Goal: Task Accomplishment & Management: Complete application form

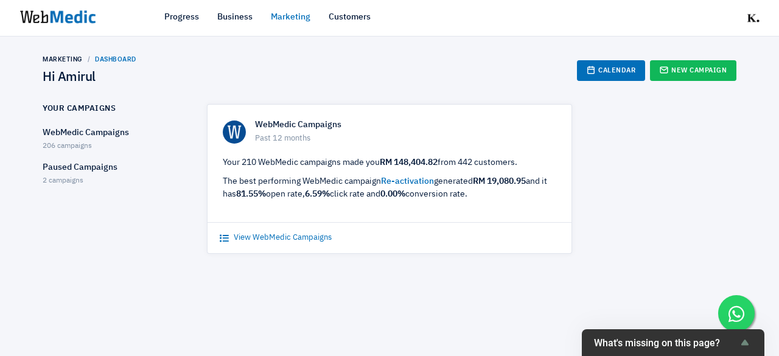
click at [247, 233] on link "View WebMedic Campaigns" at bounding box center [276, 238] width 112 height 12
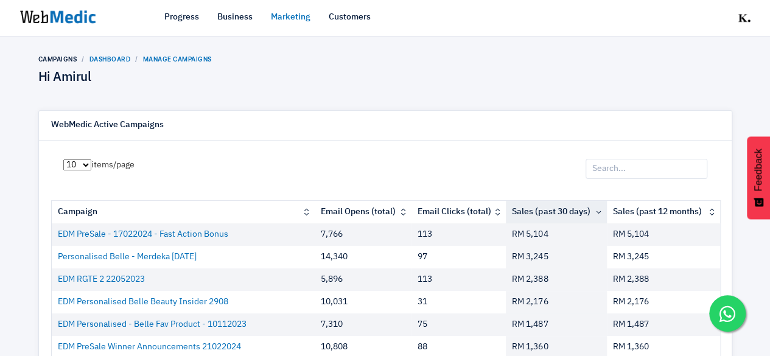
click at [114, 62] on link "Dashboard" at bounding box center [109, 58] width 41 height 7
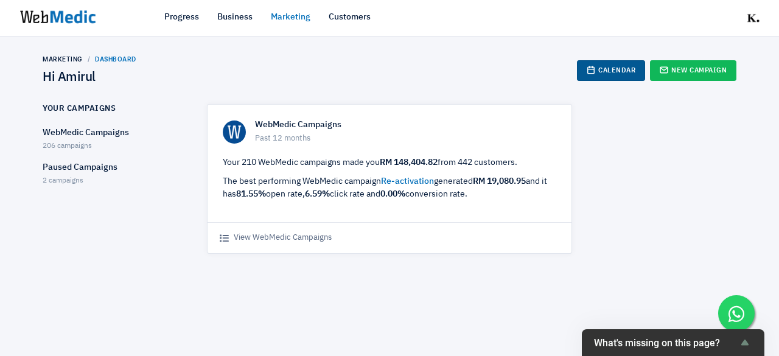
click at [577, 66] on link "Calendar" at bounding box center [611, 70] width 68 height 21
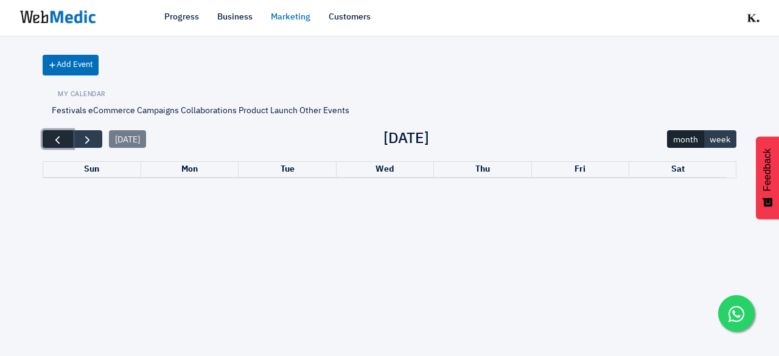
click at [54, 137] on span "button" at bounding box center [57, 139] width 13 height 13
click at [100, 141] on button "button" at bounding box center [87, 139] width 30 height 18
click at [699, 141] on button "month" at bounding box center [685, 139] width 37 height 18
click at [93, 136] on span "button" at bounding box center [87, 139] width 13 height 13
click at [34, 136] on div "Add Event My Calendar Festivals eCommerce Campaigns Collaborations Product Laun…" at bounding box center [389, 108] width 779 height 143
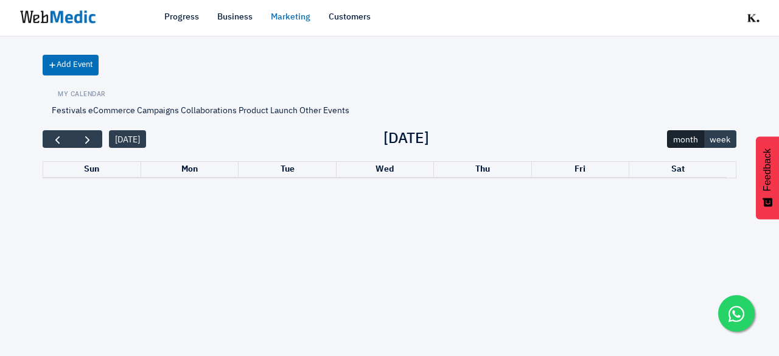
click at [299, 21] on link "Marketing" at bounding box center [291, 17] width 40 height 13
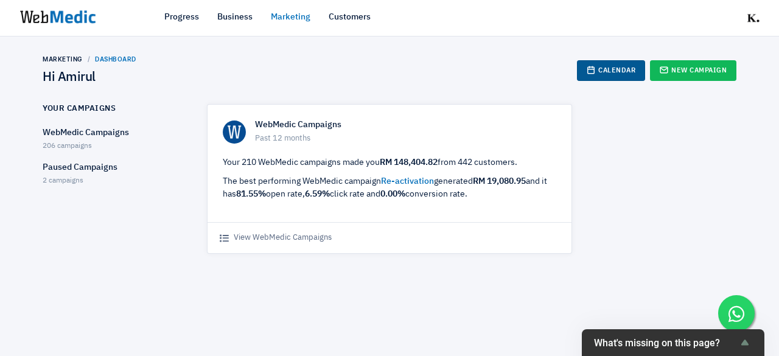
click at [615, 72] on link "Calendar" at bounding box center [611, 70] width 68 height 21
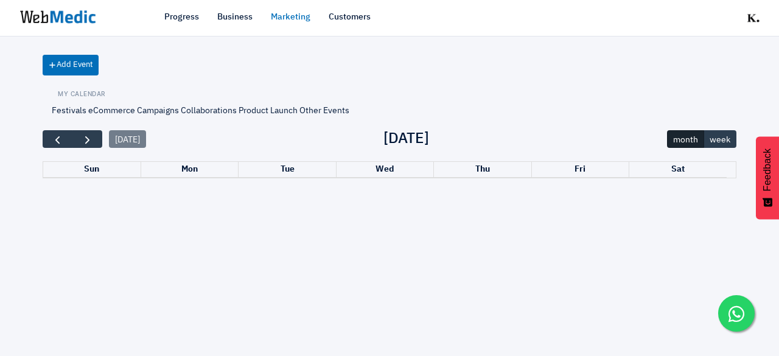
click at [280, 16] on link "Marketing" at bounding box center [291, 17] width 40 height 13
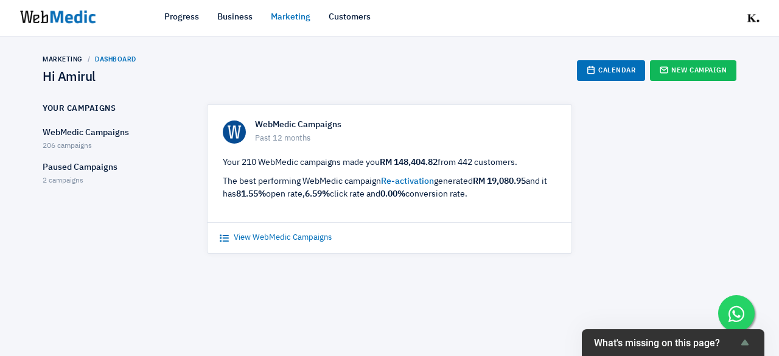
click at [270, 236] on link "View WebMedic Campaigns" at bounding box center [276, 238] width 112 height 12
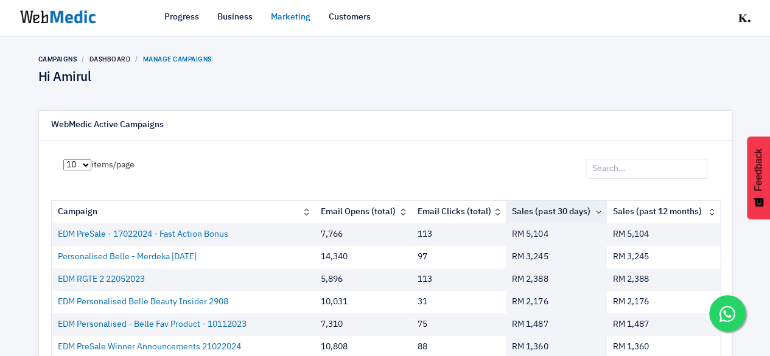
click at [309, 210] on th "Campaign" at bounding box center [184, 212] width 264 height 23
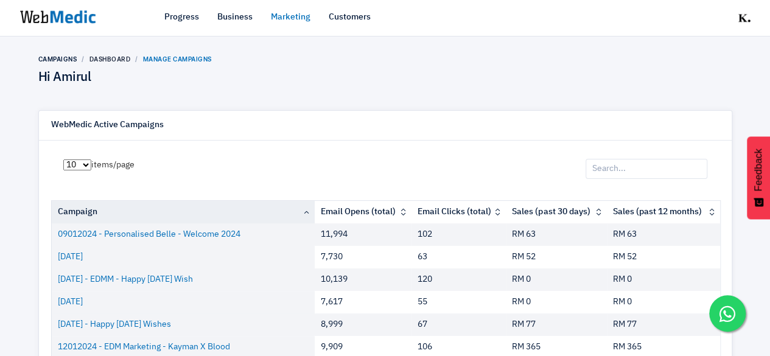
click at [309, 210] on th "Campaign" at bounding box center [184, 212] width 264 height 23
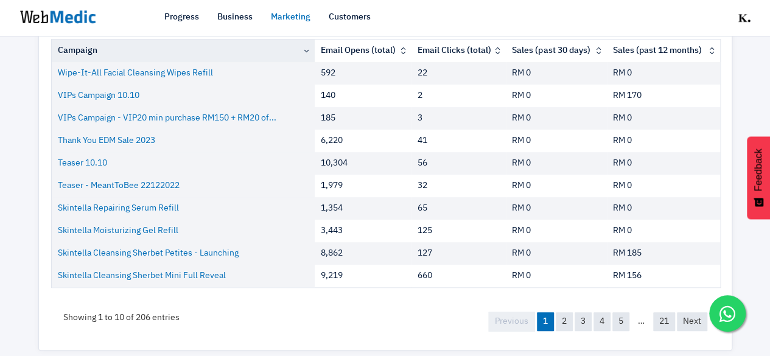
scroll to position [178, 0]
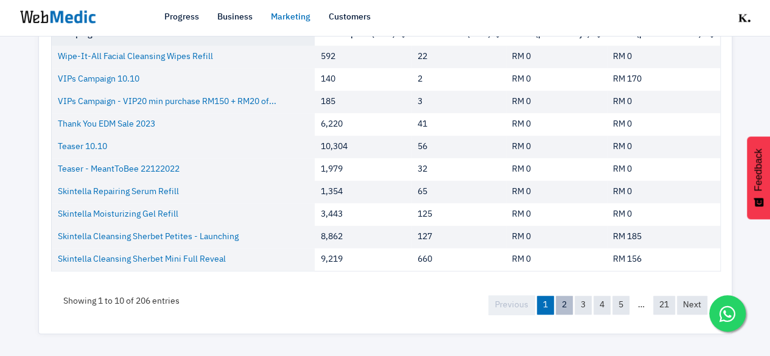
click at [559, 304] on link "2" at bounding box center [564, 305] width 17 height 19
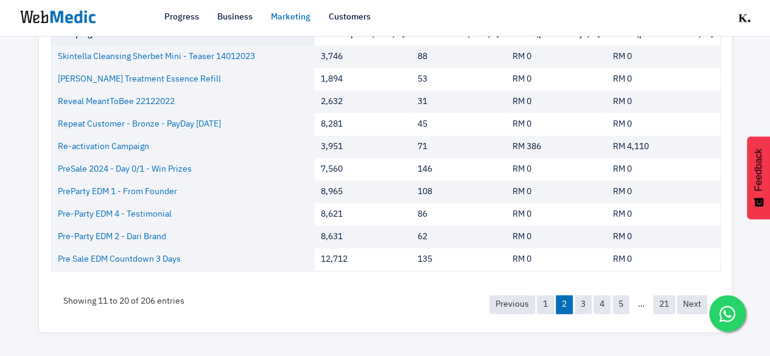
scroll to position [177, 0]
click at [575, 303] on link "3" at bounding box center [583, 305] width 17 height 19
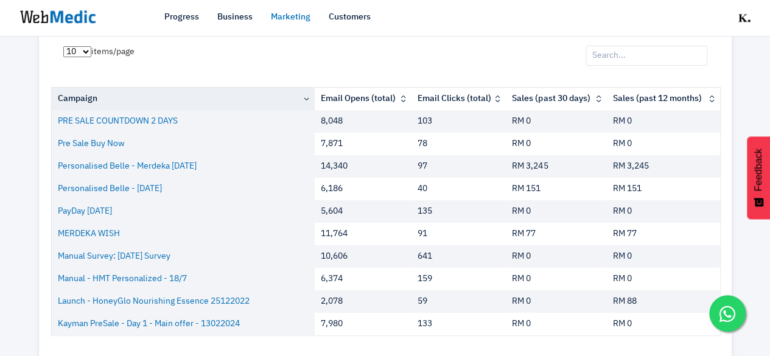
scroll to position [0, 0]
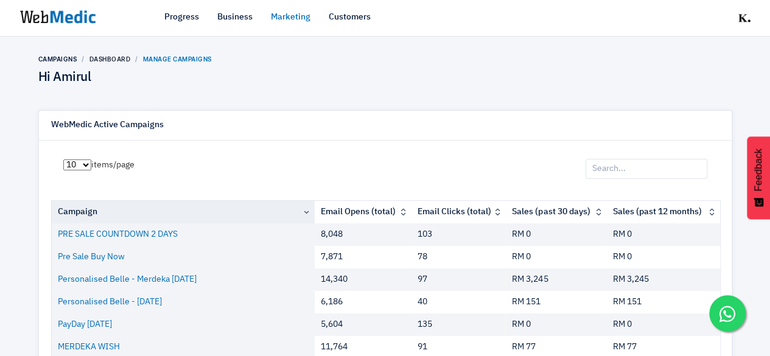
click at [631, 167] on input "search" at bounding box center [647, 169] width 122 height 21
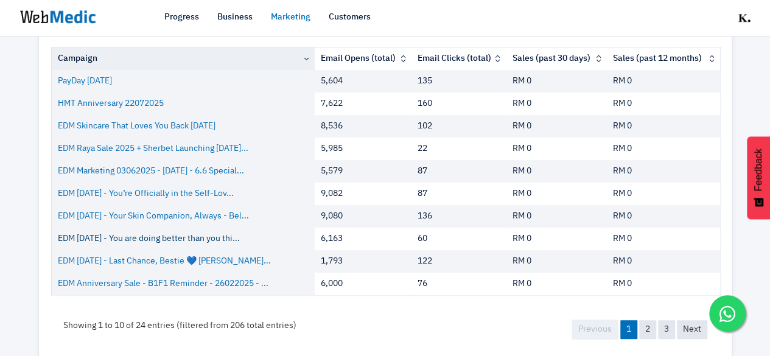
scroll to position [178, 0]
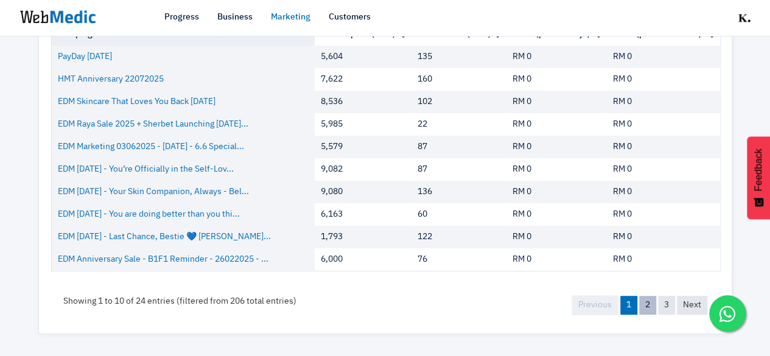
type input "2025"
click at [647, 301] on link "2" at bounding box center [647, 305] width 17 height 19
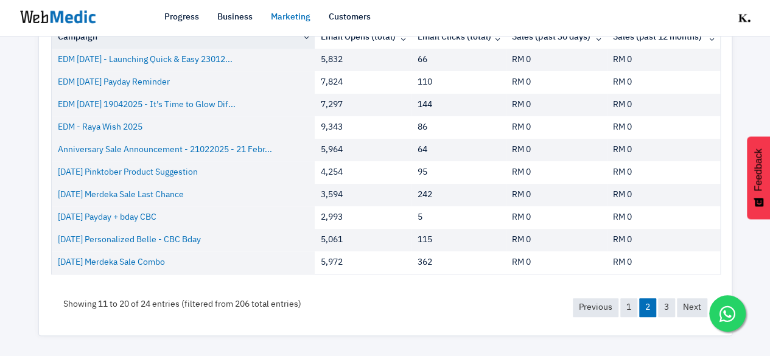
scroll to position [177, 0]
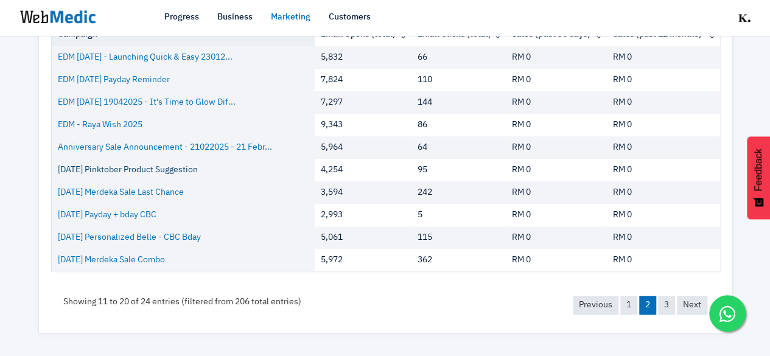
click at [162, 166] on link "[DATE] Pinktober Product Suggestion" at bounding box center [128, 170] width 140 height 13
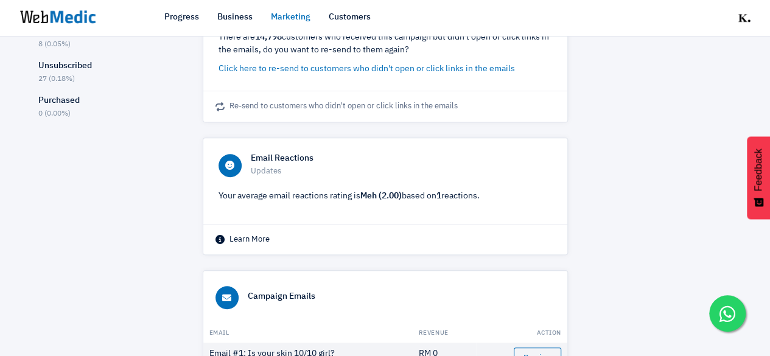
scroll to position [321, 0]
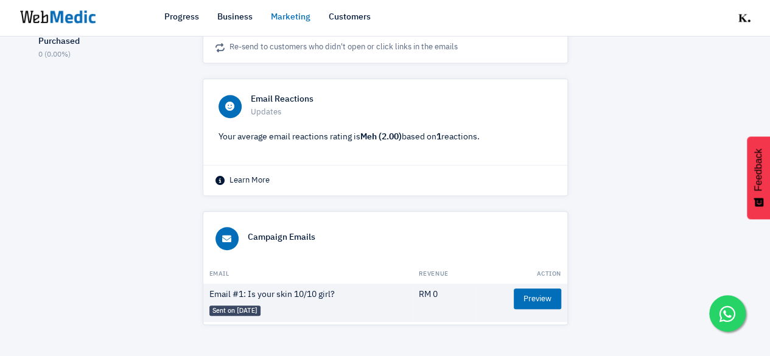
click at [526, 289] on link "Preview" at bounding box center [537, 299] width 47 height 21
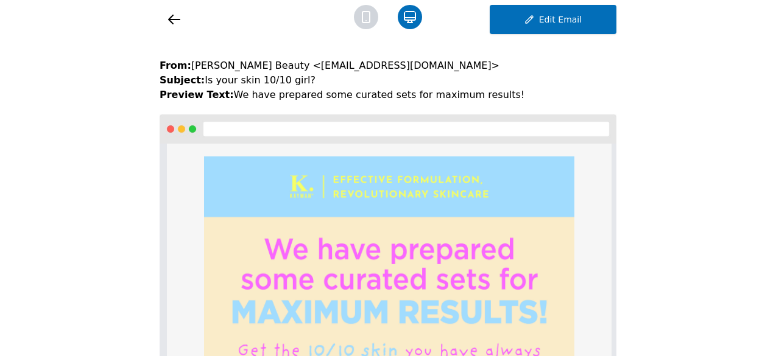
click at [178, 25] on icon at bounding box center [174, 19] width 15 height 15
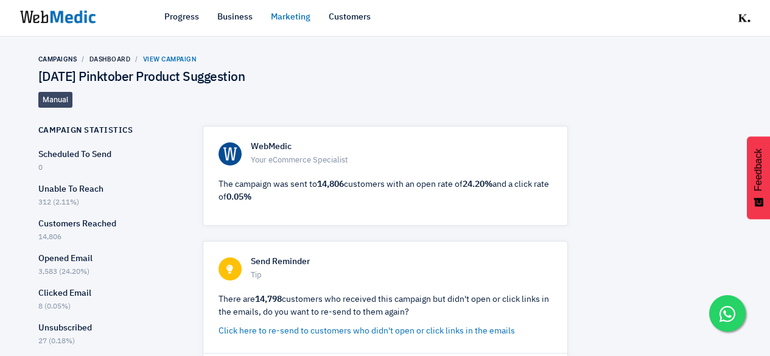
scroll to position [321, 0]
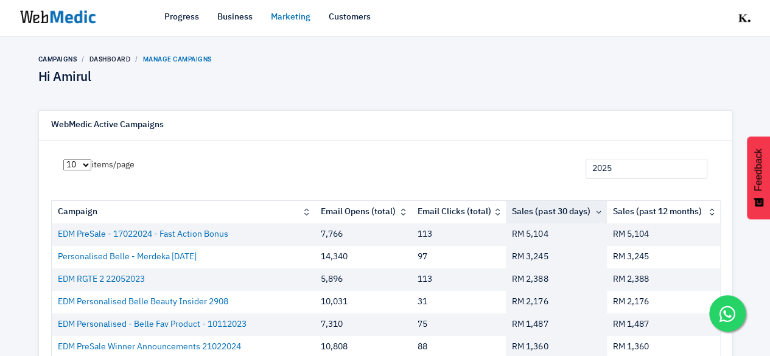
click at [633, 172] on input "2025" at bounding box center [647, 169] width 122 height 21
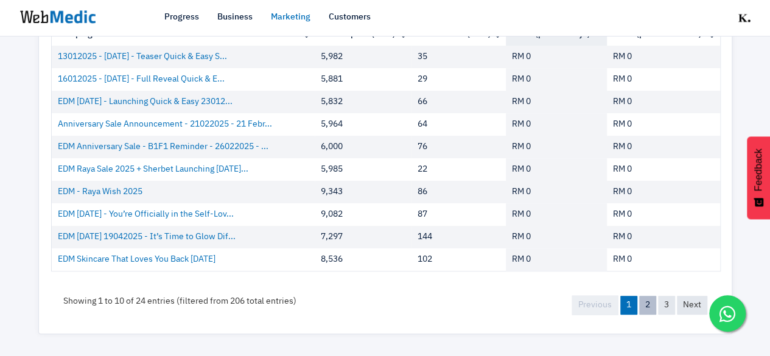
click at [648, 299] on link "2" at bounding box center [647, 305] width 17 height 19
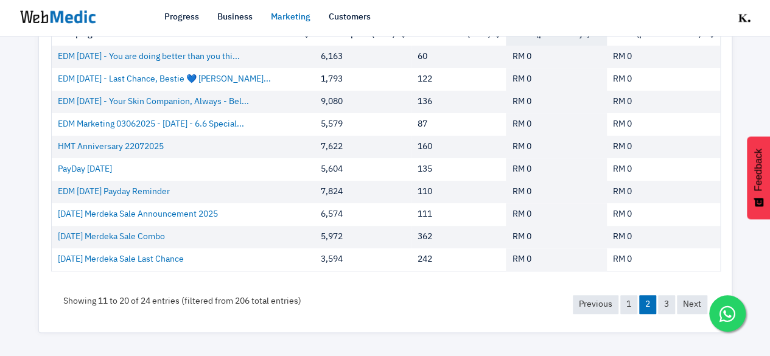
scroll to position [177, 0]
click at [661, 304] on link "3" at bounding box center [666, 305] width 17 height 19
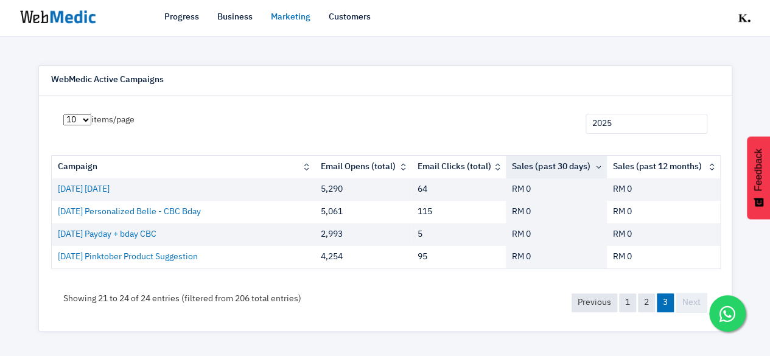
scroll to position [43, 0]
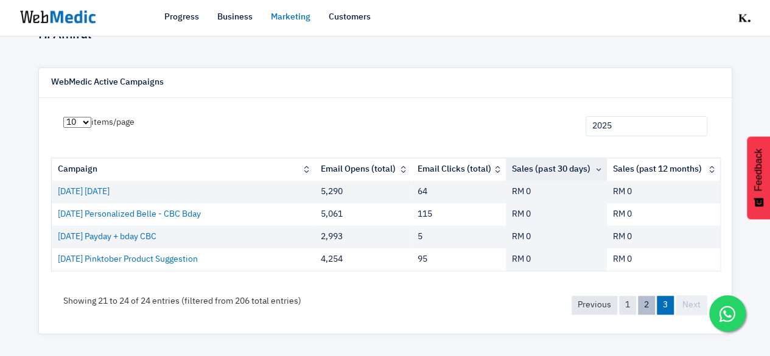
click at [649, 306] on link "2" at bounding box center [646, 305] width 17 height 19
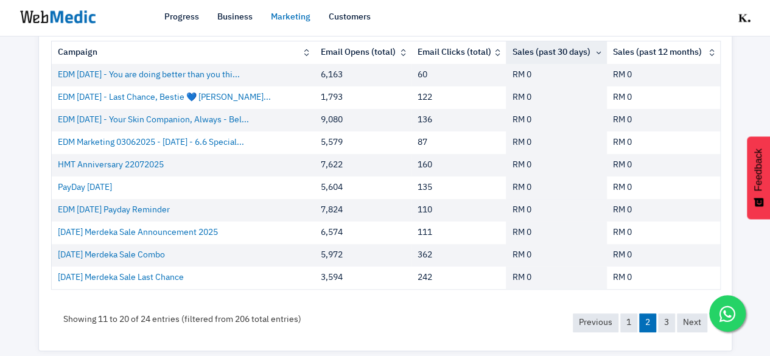
scroll to position [164, 0]
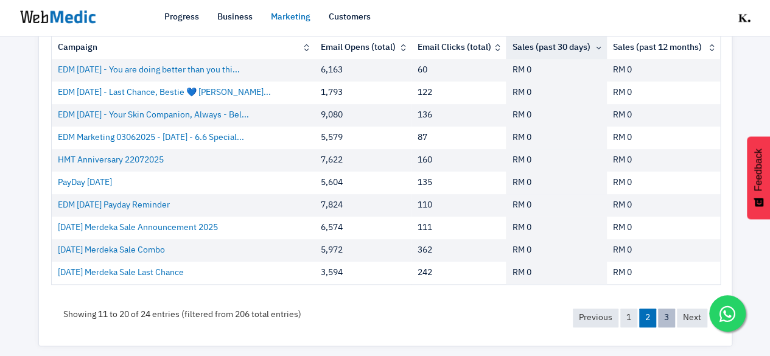
click at [665, 320] on link "3" at bounding box center [666, 318] width 17 height 19
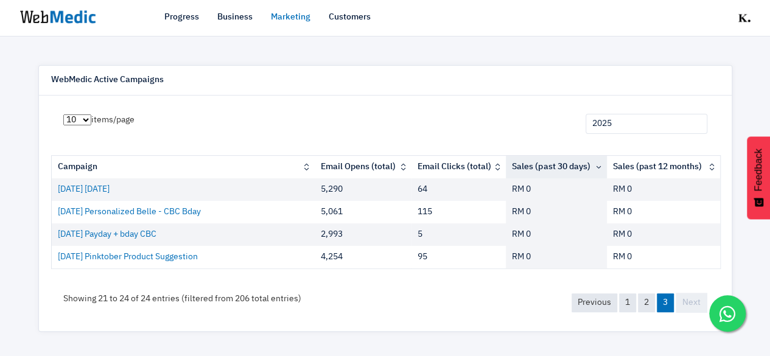
scroll to position [43, 0]
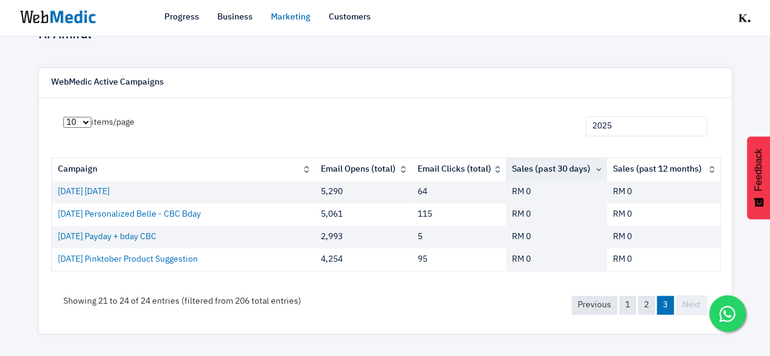
click at [292, 15] on link "Marketing" at bounding box center [291, 17] width 40 height 13
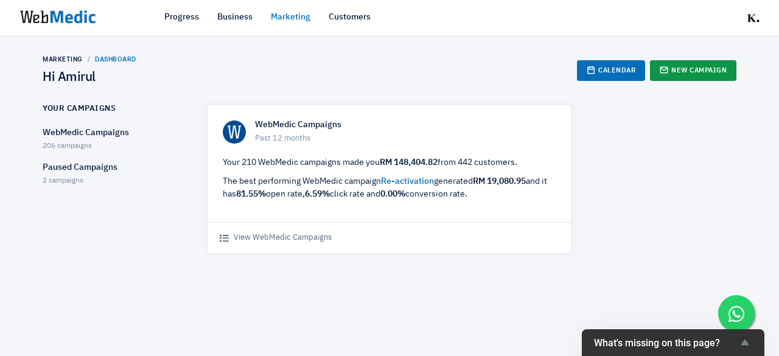
click at [657, 65] on link "New Campaign" at bounding box center [693, 70] width 86 height 21
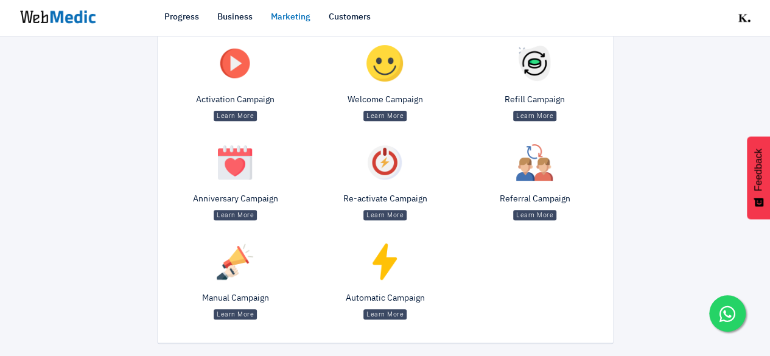
scroll to position [180, 0]
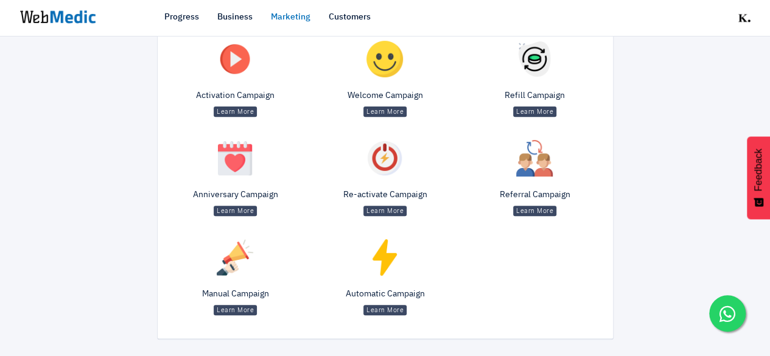
click at [247, 300] on div "Manual Campaign Learn More" at bounding box center [236, 279] width 150 height 93
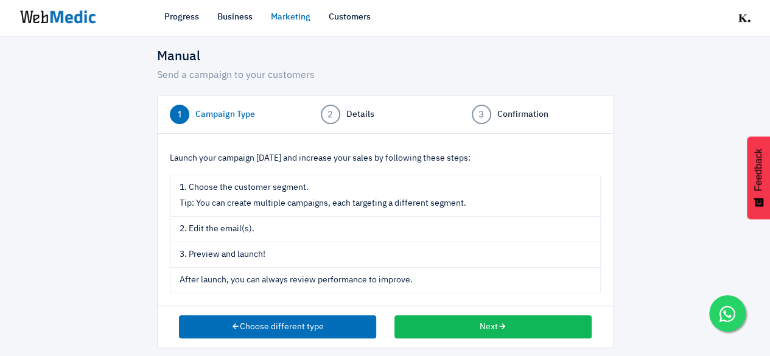
scroll to position [26, 0]
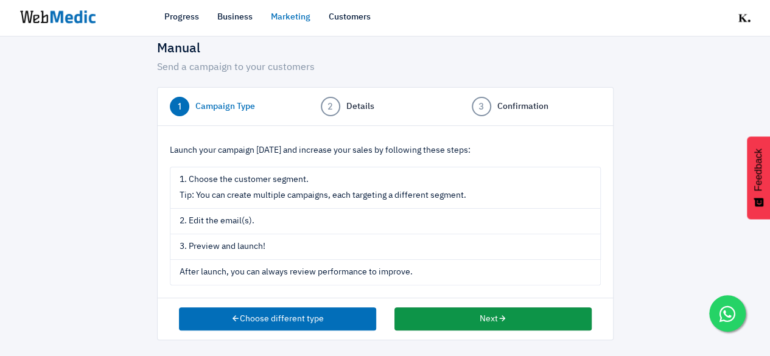
click at [476, 314] on button "Next" at bounding box center [492, 318] width 197 height 23
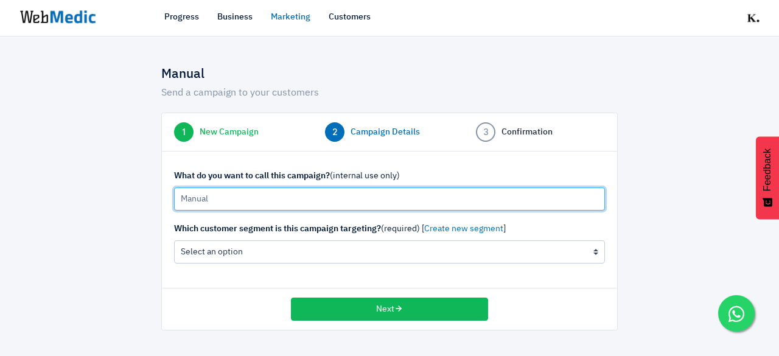
click at [351, 199] on input "Manual" at bounding box center [389, 199] width 431 height 23
type input "[DATE] Mammogram"
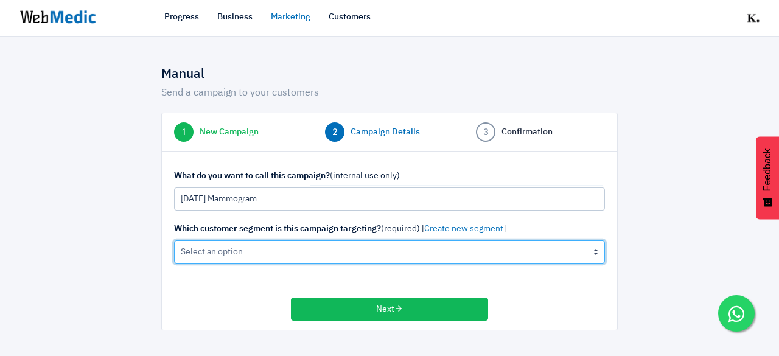
click at [239, 259] on select "All Contacts (not recommended) The active cleanser, moisturiser customers (0 cu…" at bounding box center [389, 251] width 431 height 23
select select "all"
click at [174, 240] on select "All Contacts (not recommended) The active cleanser, moisturiser customers (0 cu…" at bounding box center [389, 251] width 431 height 23
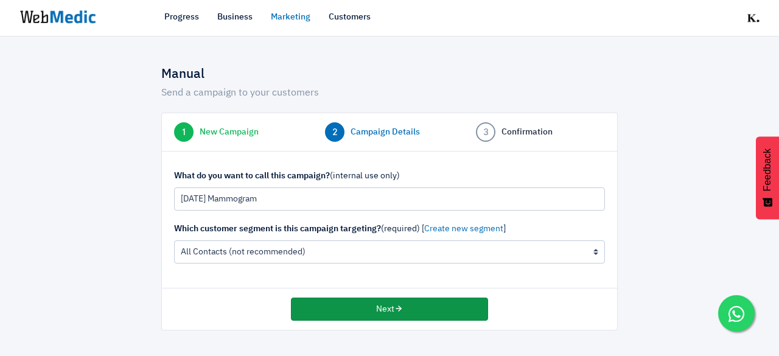
click at [352, 317] on button "Next" at bounding box center [389, 309] width 197 height 23
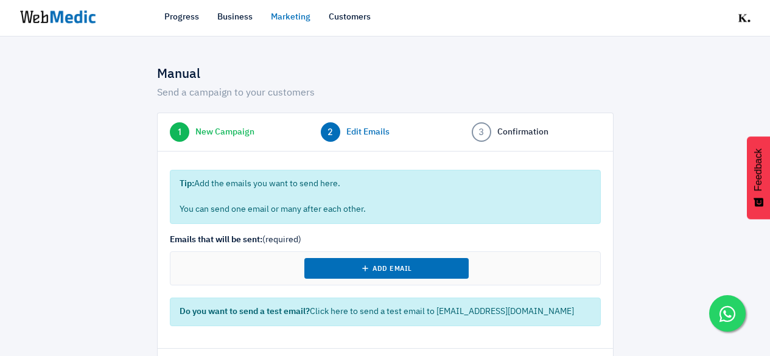
select select "9"
select select "2025"
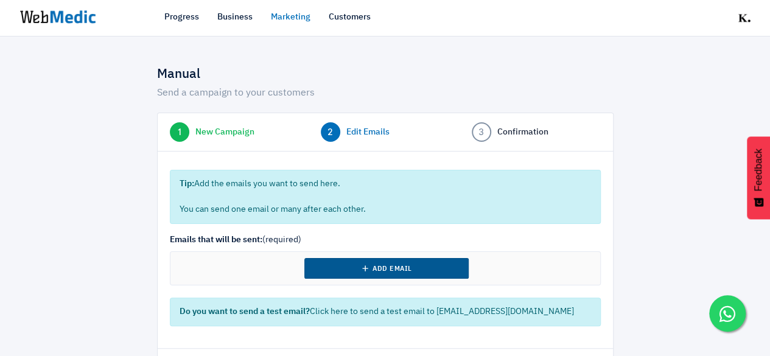
click at [364, 261] on button "Add Email" at bounding box center [386, 268] width 164 height 21
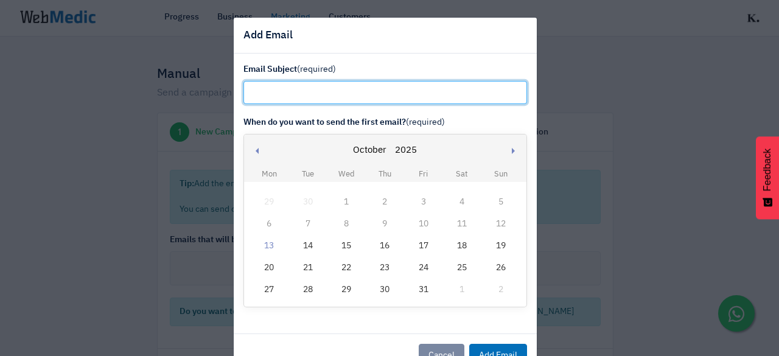
click at [399, 89] on input "text" at bounding box center [386, 92] width 284 height 23
paste input "Pinktober: Your boobs needs a check 😉"
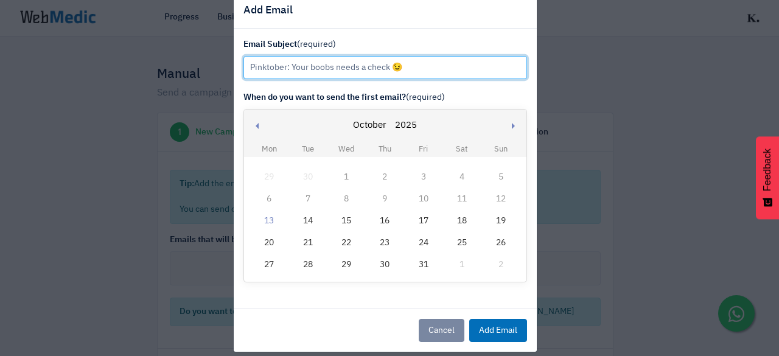
scroll to position [37, 0]
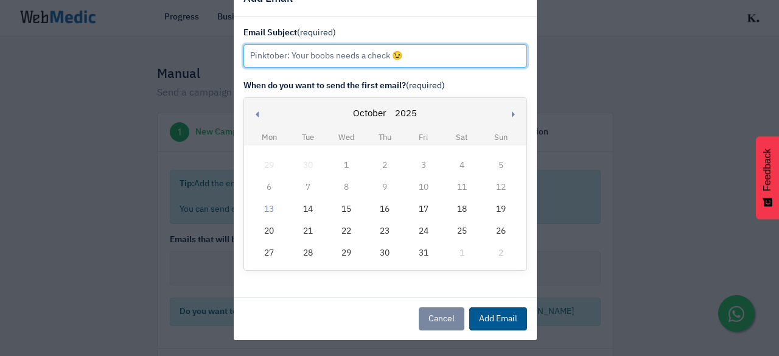
type input "Pinktober: Your boobs needs a check 😉"
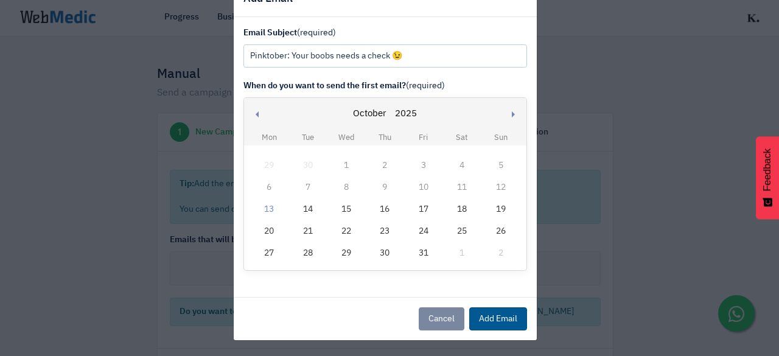
click at [494, 315] on button "Add Email" at bounding box center [498, 318] width 58 height 23
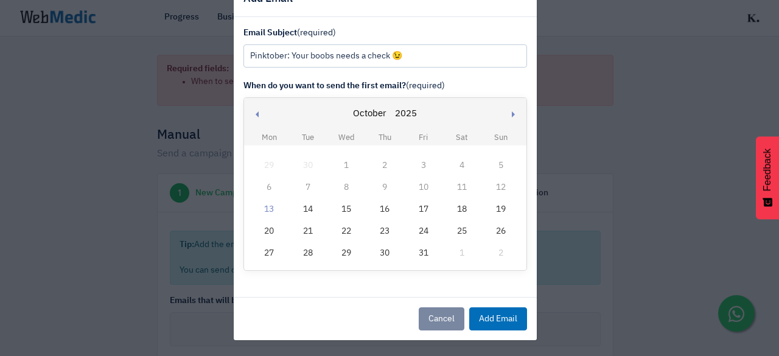
click at [261, 211] on div "13" at bounding box center [269, 210] width 16 height 16
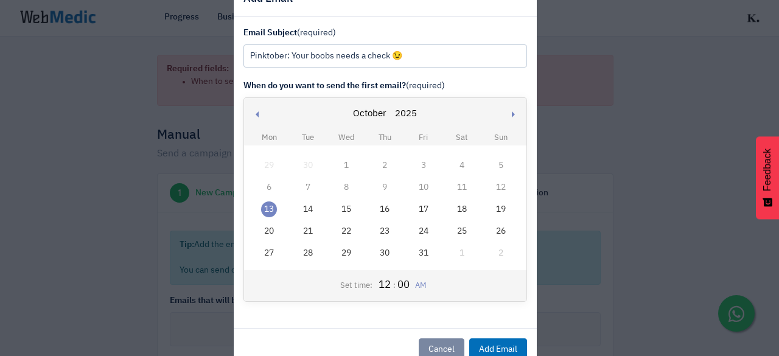
click at [412, 285] on button "AM" at bounding box center [421, 286] width 18 height 12
click at [495, 343] on button "Add Email" at bounding box center [498, 349] width 58 height 23
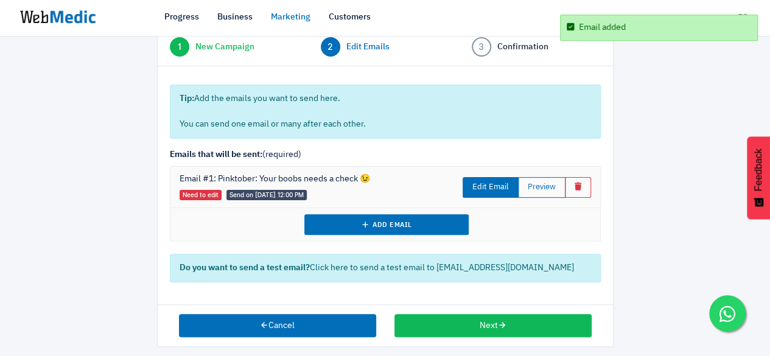
scroll to position [91, 0]
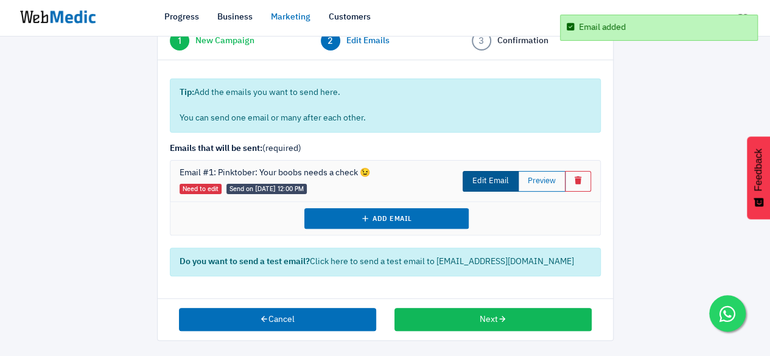
click at [491, 182] on link "Edit Email" at bounding box center [491, 181] width 56 height 21
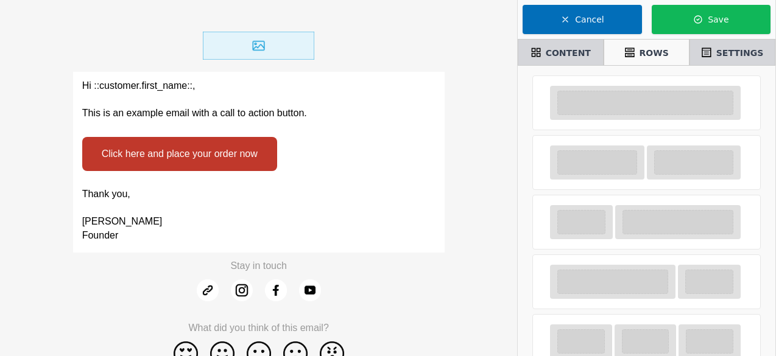
click at [254, 214] on p at bounding box center [258, 209] width 353 height 14
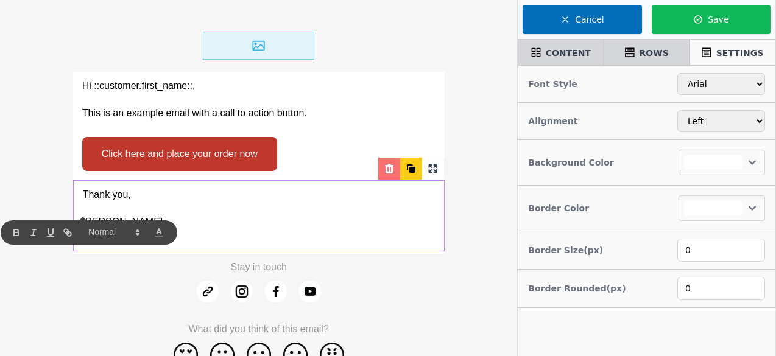
click at [387, 164] on icon at bounding box center [389, 169] width 12 height 12
select select
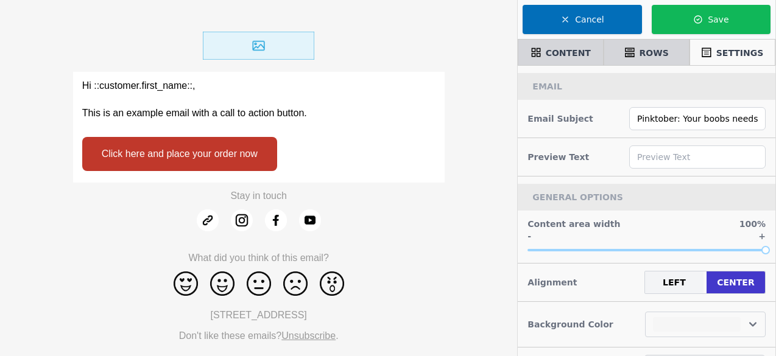
click at [356, 136] on div "Click here and place your order now" at bounding box center [258, 154] width 371 height 52
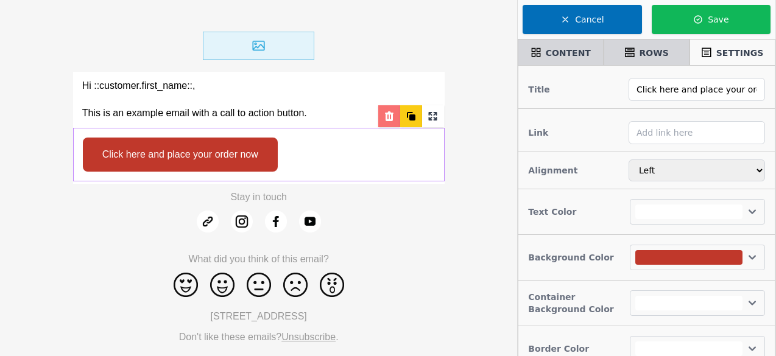
click at [393, 113] on icon at bounding box center [389, 116] width 12 height 12
select select
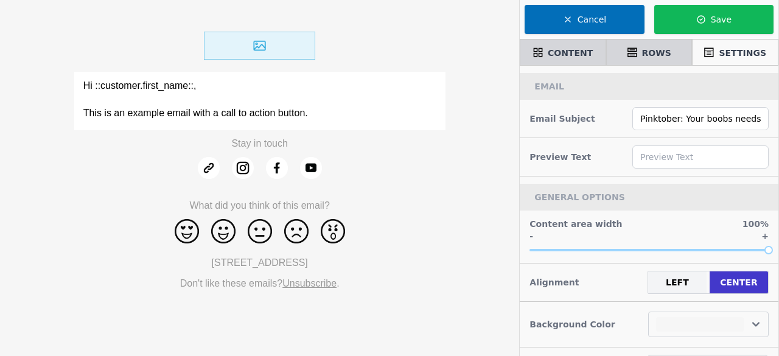
click at [359, 93] on p at bounding box center [259, 100] width 353 height 14
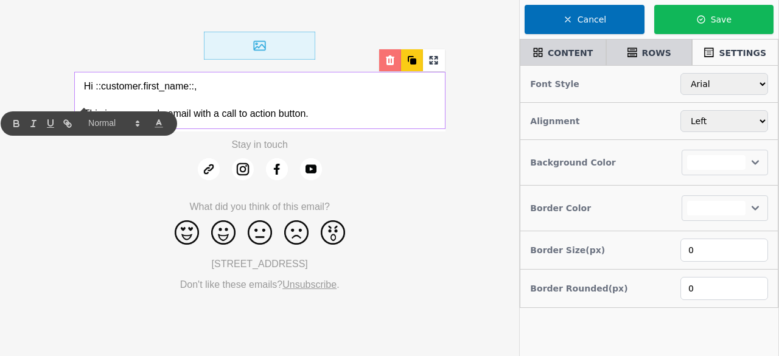
click at [385, 68] on div at bounding box center [390, 60] width 22 height 22
select select
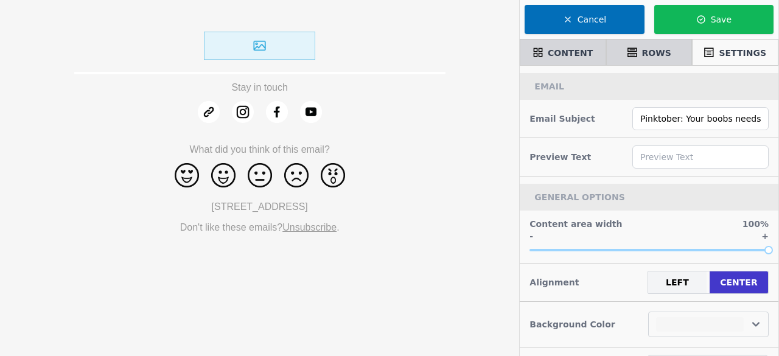
click at [321, 27] on div at bounding box center [259, 45] width 371 height 52
select select "center"
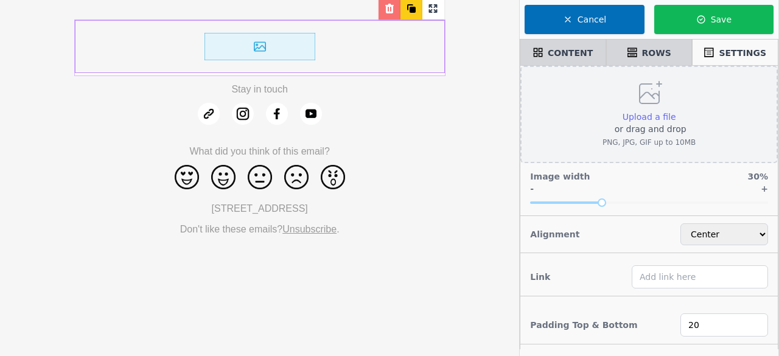
click at [643, 116] on span "Upload a file" at bounding box center [650, 117] width 54 height 10
click at [676, 111] on input "Upload a file or drag and drop PNG, JPG, GIF up to 10MB" at bounding box center [676, 110] width 1 height 1
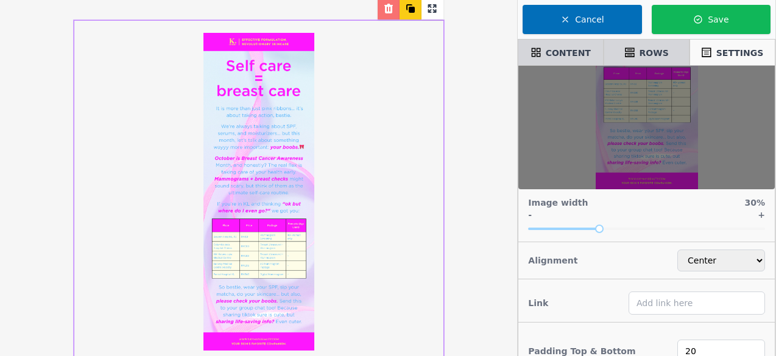
scroll to position [198, 0]
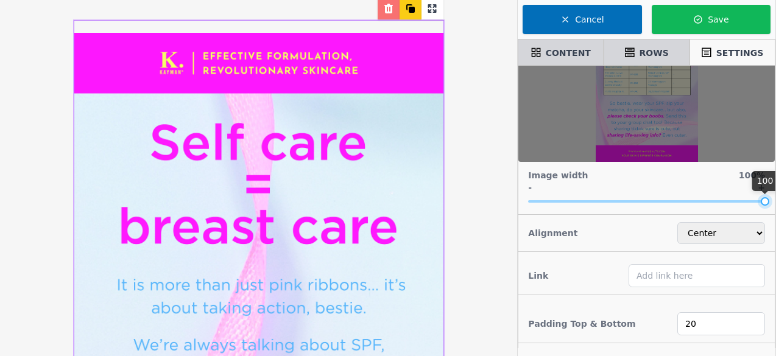
drag, startPoint x: 599, startPoint y: 200, endPoint x: 771, endPoint y: 199, distance: 172.3
click at [771, 199] on div "Image Crop Free Square Circle Portrait Landscape Save Cut Cancel Image width 10…" at bounding box center [646, 244] width 258 height 356
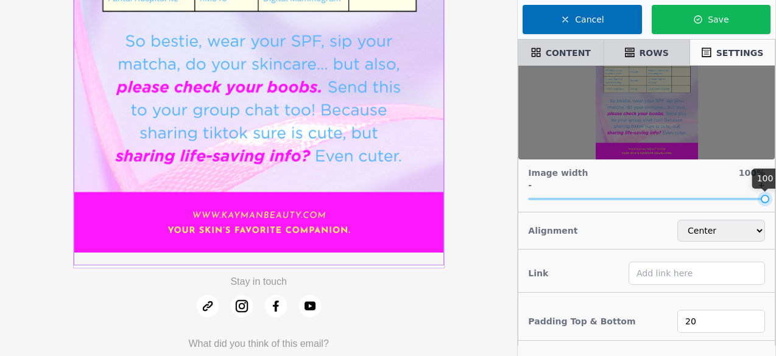
scroll to position [886, 0]
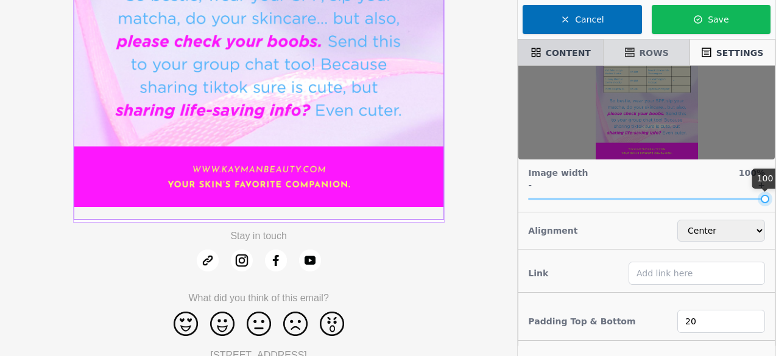
click at [627, 49] on icon at bounding box center [630, 51] width 10 height 9
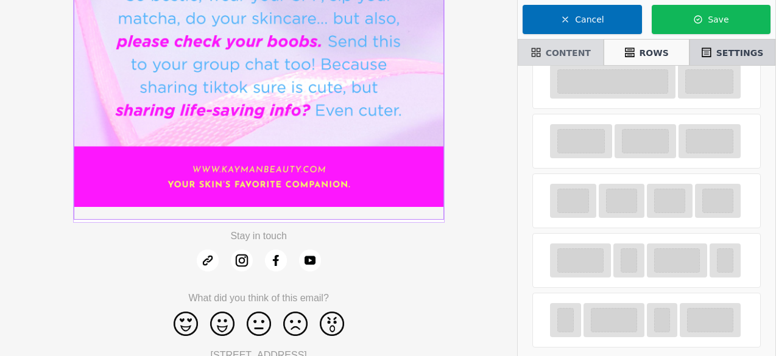
click at [572, 51] on span "CONTENT" at bounding box center [567, 53] width 45 height 12
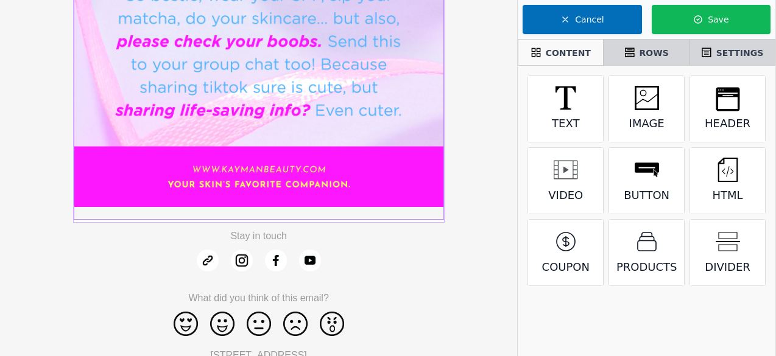
scroll to position [0, 0]
click at [730, 48] on span "SETTINGS" at bounding box center [739, 53] width 47 height 12
select select "center"
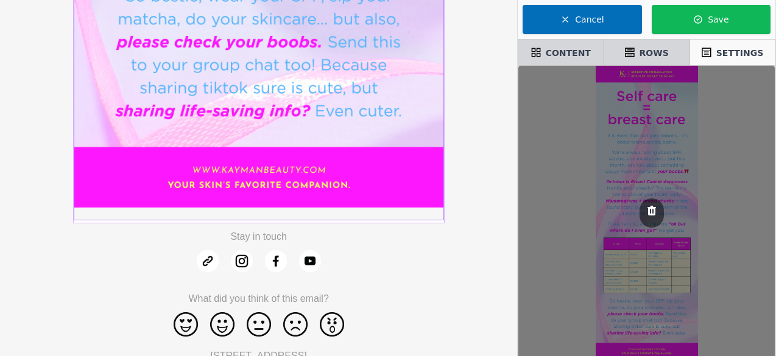
select select
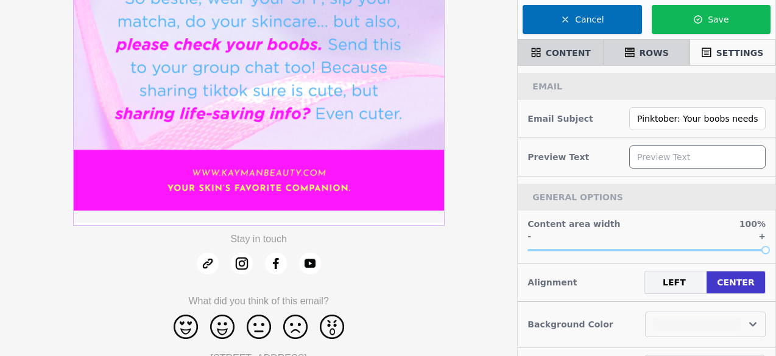
click at [681, 161] on input "text" at bounding box center [697, 156] width 136 height 23
paste input "Self care = breast care"
type input "Self care = breast care"
select select
type input "Self care = breast care"
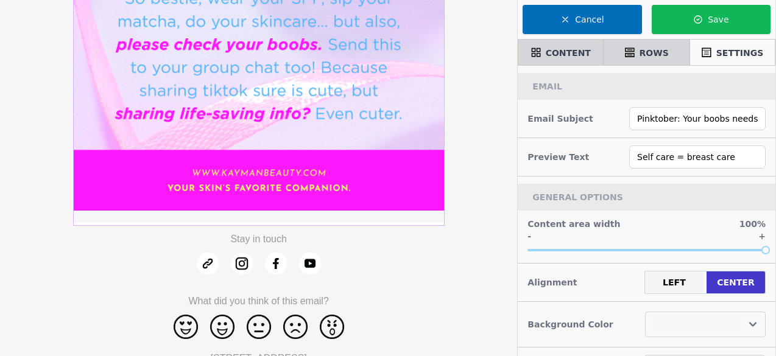
click at [587, 159] on div "Preview Text Self care = breast care" at bounding box center [646, 157] width 258 height 38
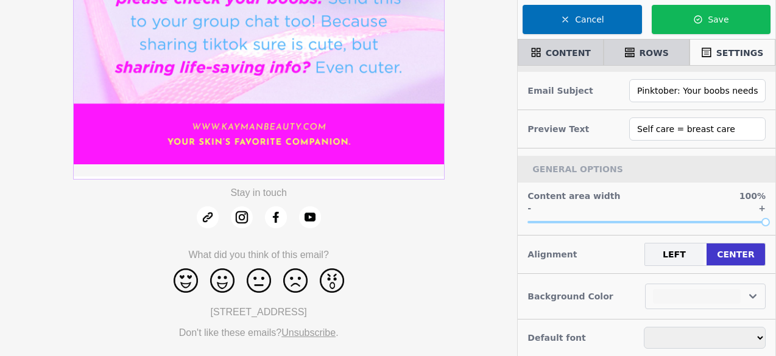
scroll to position [41, 0]
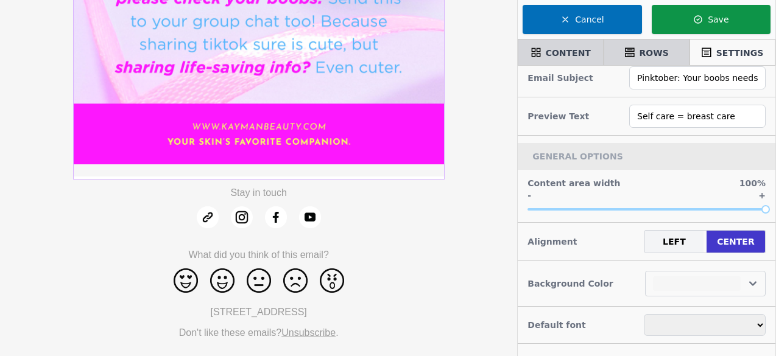
click at [691, 26] on button "Save" at bounding box center [710, 19] width 119 height 29
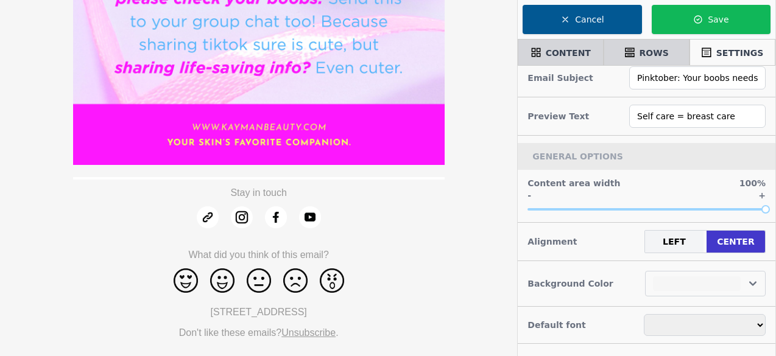
select select
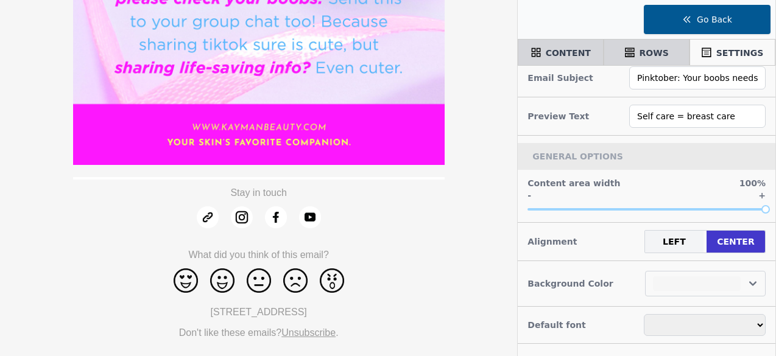
click at [712, 21] on button "Go Back" at bounding box center [706, 19] width 127 height 29
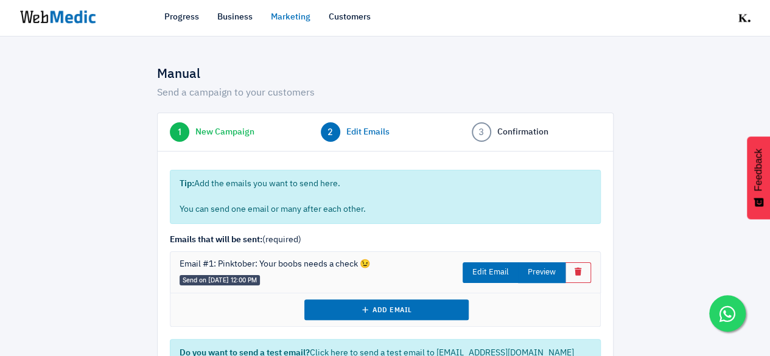
click at [541, 270] on button "Preview" at bounding box center [541, 272] width 47 height 21
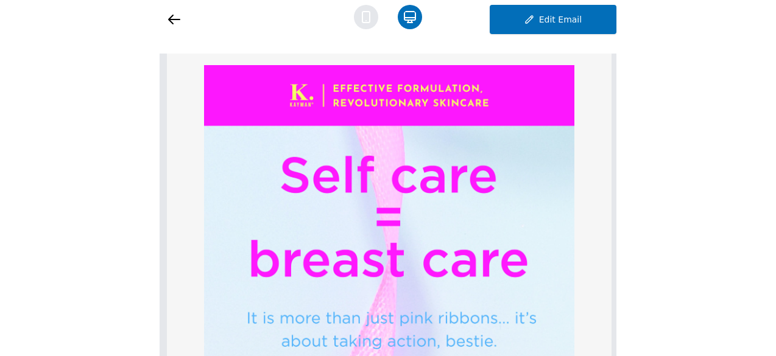
click at [367, 22] on icon at bounding box center [365, 17] width 7 height 11
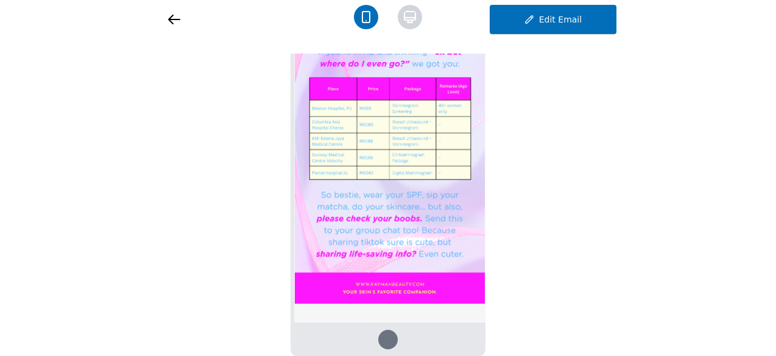
scroll to position [244, 0]
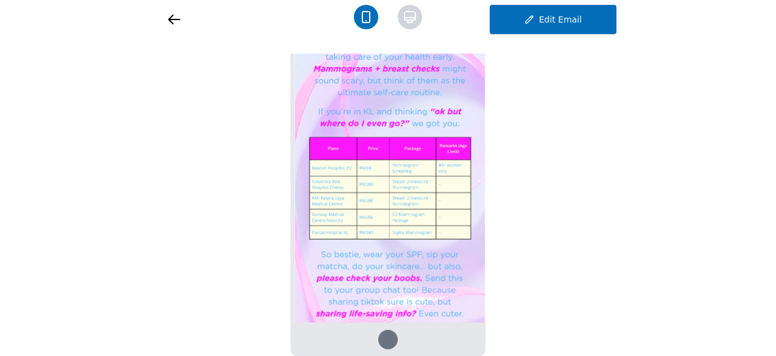
click at [181, 20] on div at bounding box center [236, 19] width 152 height 29
click at [171, 22] on icon at bounding box center [174, 19] width 11 height 9
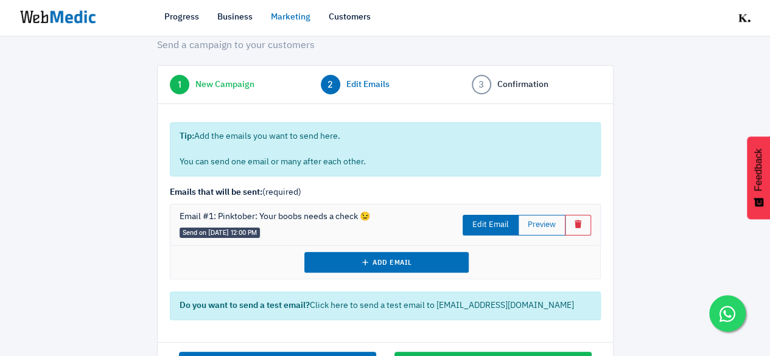
scroll to position [91, 0]
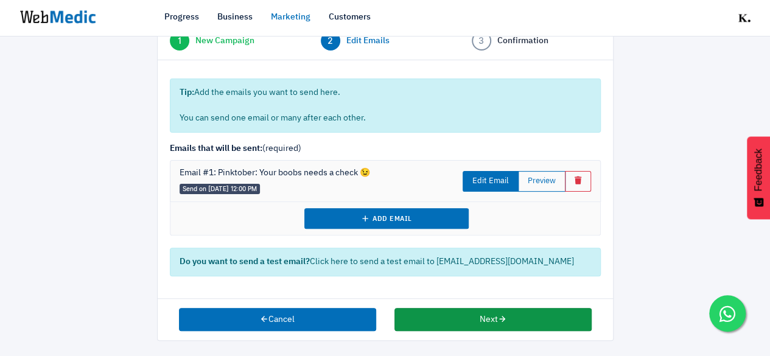
click at [496, 315] on button "Next" at bounding box center [492, 319] width 197 height 23
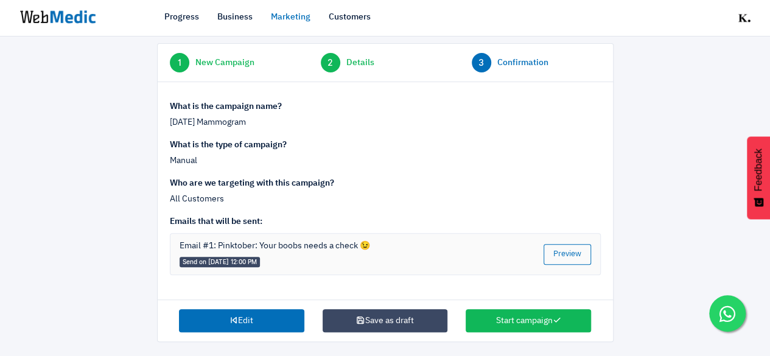
scroll to position [72, 0]
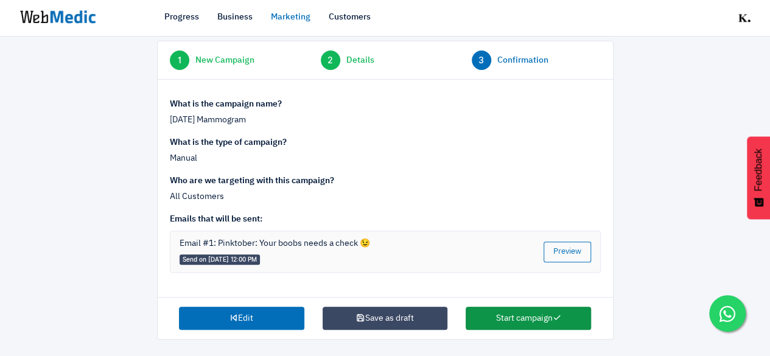
click at [528, 317] on button "Start campaign" at bounding box center [528, 318] width 125 height 23
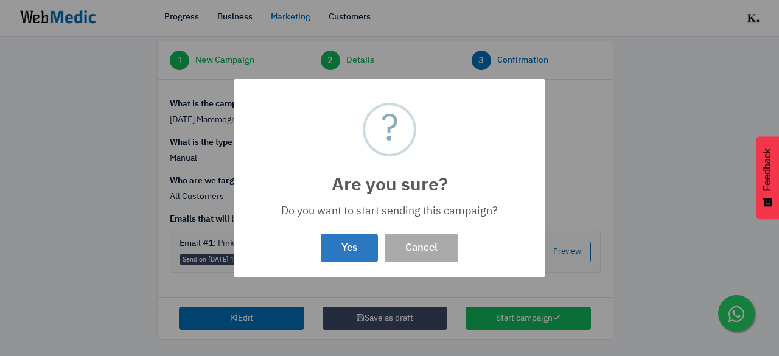
click at [368, 251] on button "Yes" at bounding box center [349, 248] width 57 height 29
